Goal: Use online tool/utility: Utilize a website feature to perform a specific function

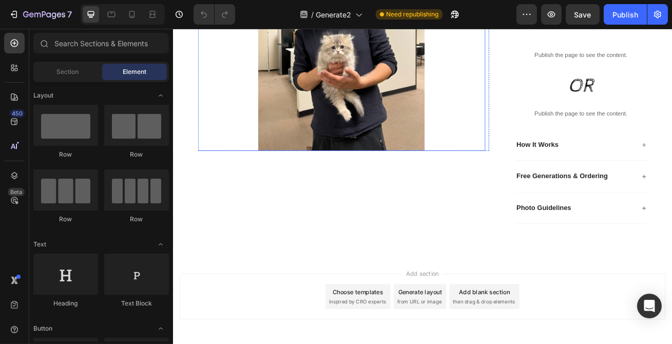
scroll to position [186, 0]
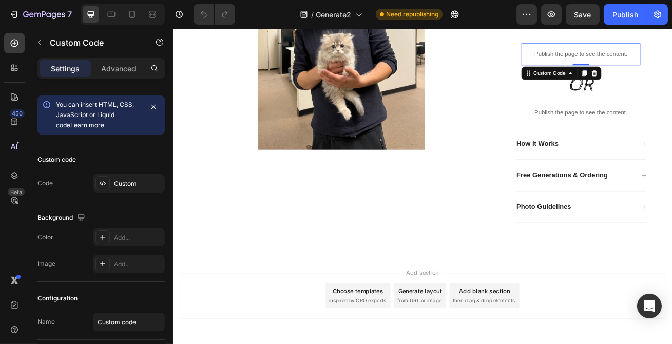
click at [671, 55] on p "Publish the page to see the content." at bounding box center [676, 60] width 147 height 11
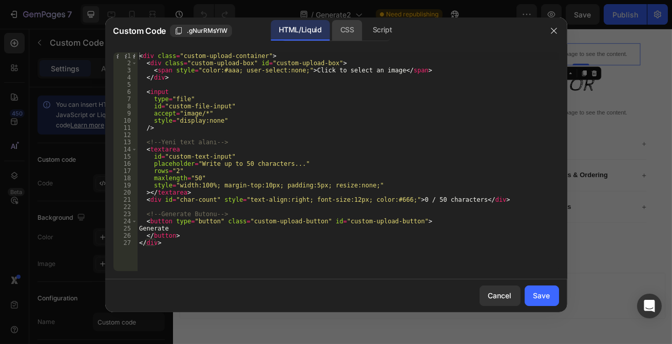
click at [350, 30] on div "CSS" at bounding box center [347, 30] width 30 height 21
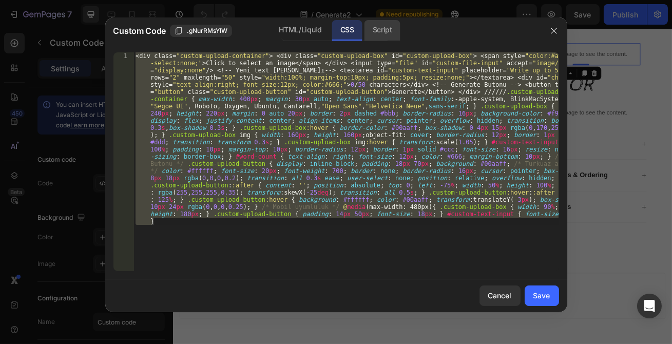
click at [377, 29] on div "Script" at bounding box center [382, 30] width 36 height 21
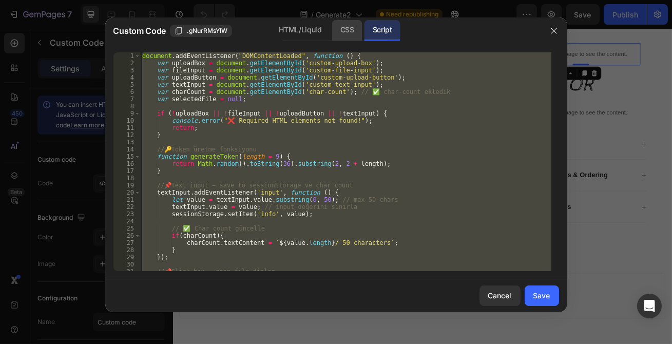
click at [344, 36] on div "CSS" at bounding box center [347, 30] width 30 height 21
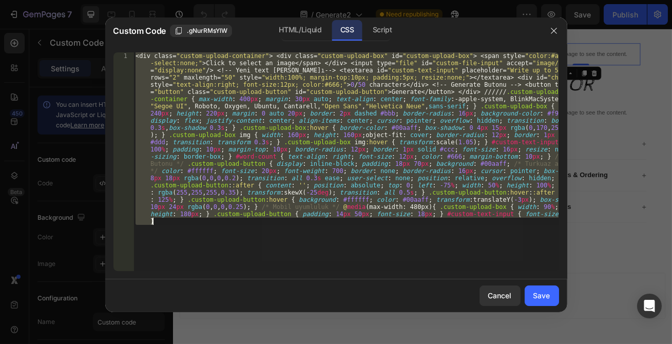
click at [198, 230] on div "< div class = " custom-upload-container " > < div class = " custom-upload-box "…" at bounding box center [345, 161] width 425 height 219
click at [228, 240] on div "< div class = " custom-upload-container " > < div class = " custom-upload-box "…" at bounding box center [345, 161] width 425 height 219
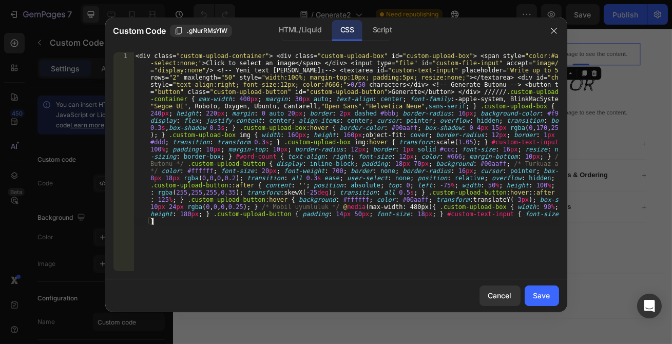
type textarea "a"
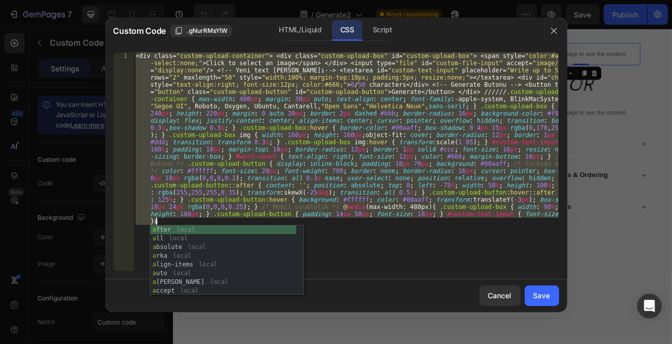
paste textarea "}"
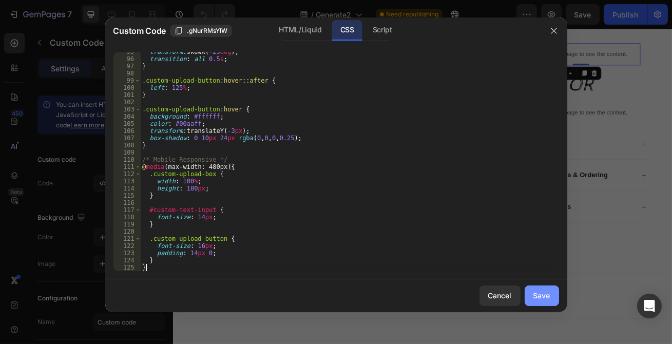
type textarea "}"
click at [536, 298] on div "Save" at bounding box center [541, 295] width 17 height 11
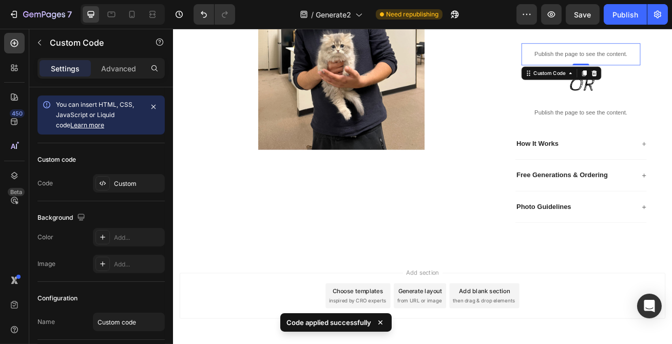
click at [646, 58] on p "Publish the page to see the content." at bounding box center [676, 60] width 147 height 11
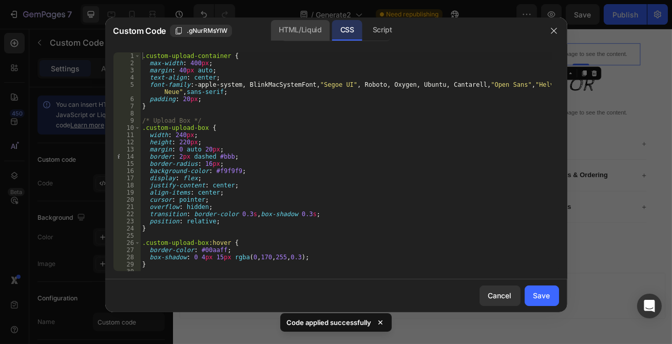
click at [310, 32] on div "HTML/Liquid" at bounding box center [299, 30] width 59 height 21
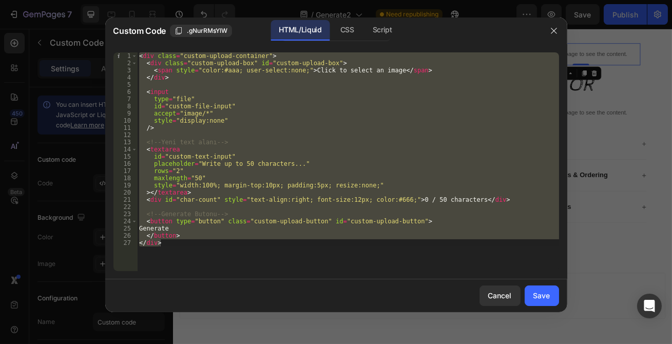
click at [342, 9] on div at bounding box center [336, 172] width 672 height 344
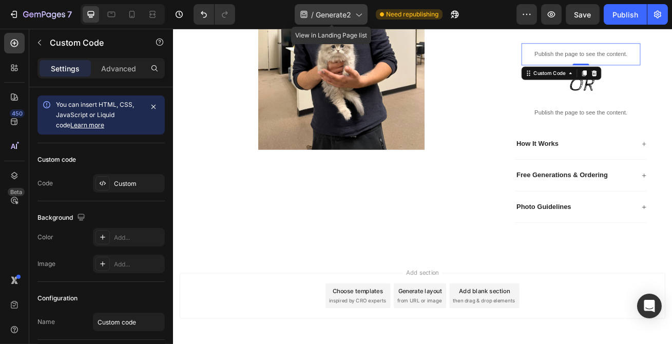
click at [340, 14] on span "Generate2" at bounding box center [333, 14] width 35 height 11
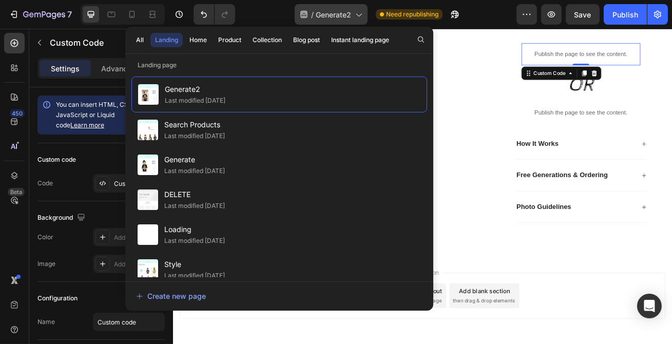
drag, startPoint x: 227, startPoint y: 236, endPoint x: 322, endPoint y: 13, distance: 241.5
click at [322, 13] on span "Generate2" at bounding box center [333, 14] width 35 height 11
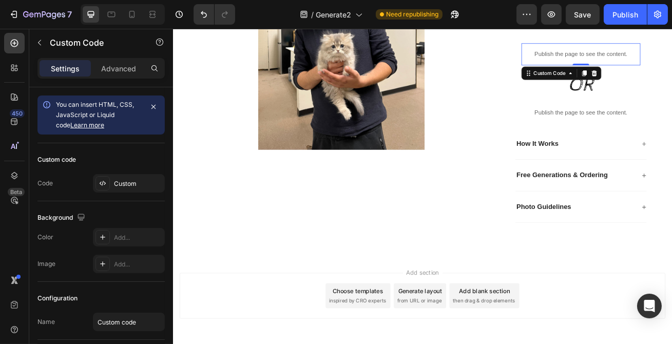
click at [629, 69] on div "Publish the page to see the content." at bounding box center [676, 60] width 147 height 27
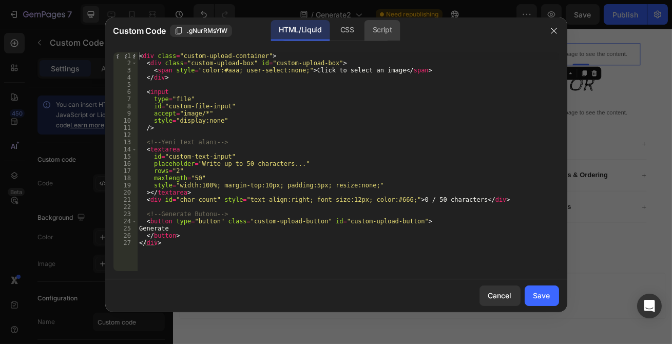
click at [375, 30] on div "Script" at bounding box center [382, 30] width 36 height 21
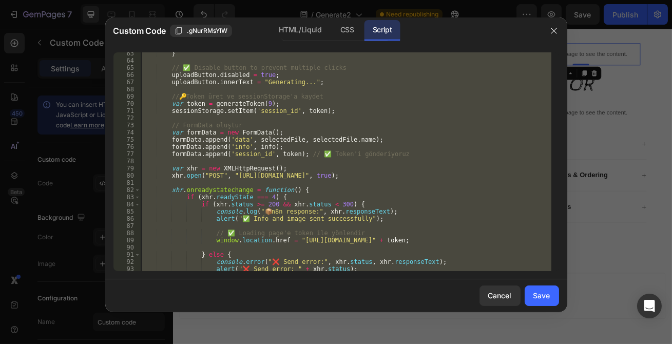
scroll to position [521, 0]
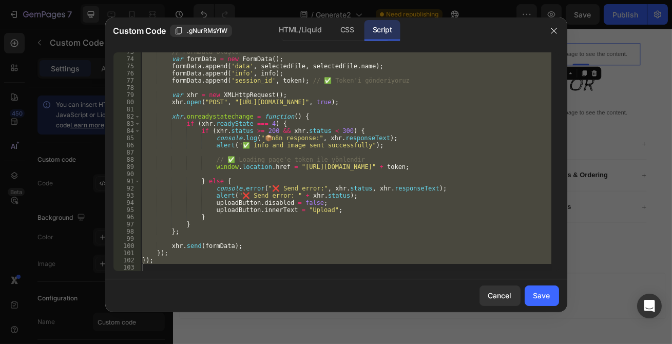
click at [343, 192] on div "// FormData oluştur var formData = new FormData ( ) ; formData . append ( 'data…" at bounding box center [345, 161] width 411 height 219
type textarea "alert("❌ Send error: " + xhr.status);"
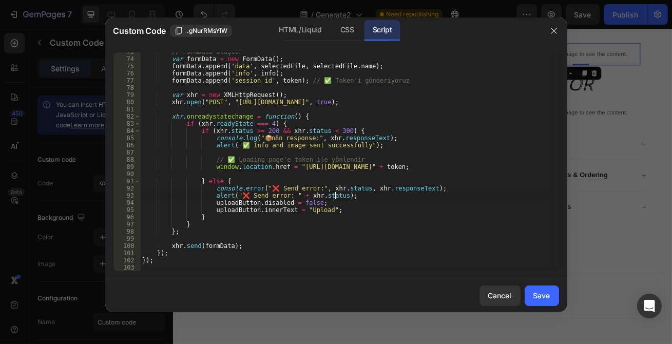
click at [603, 17] on div at bounding box center [336, 172] width 672 height 344
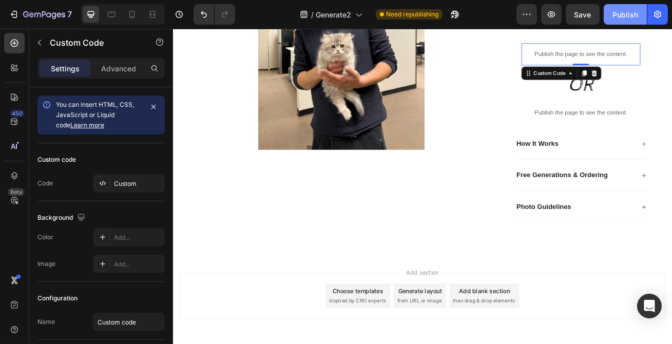
click at [613, 18] on div "Publish" at bounding box center [625, 14] width 26 height 11
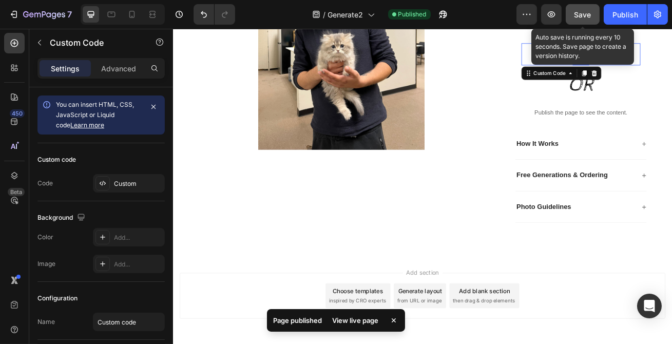
click at [590, 19] on div "Save" at bounding box center [582, 14] width 17 height 11
